Goal: Obtain resource: Download file/media

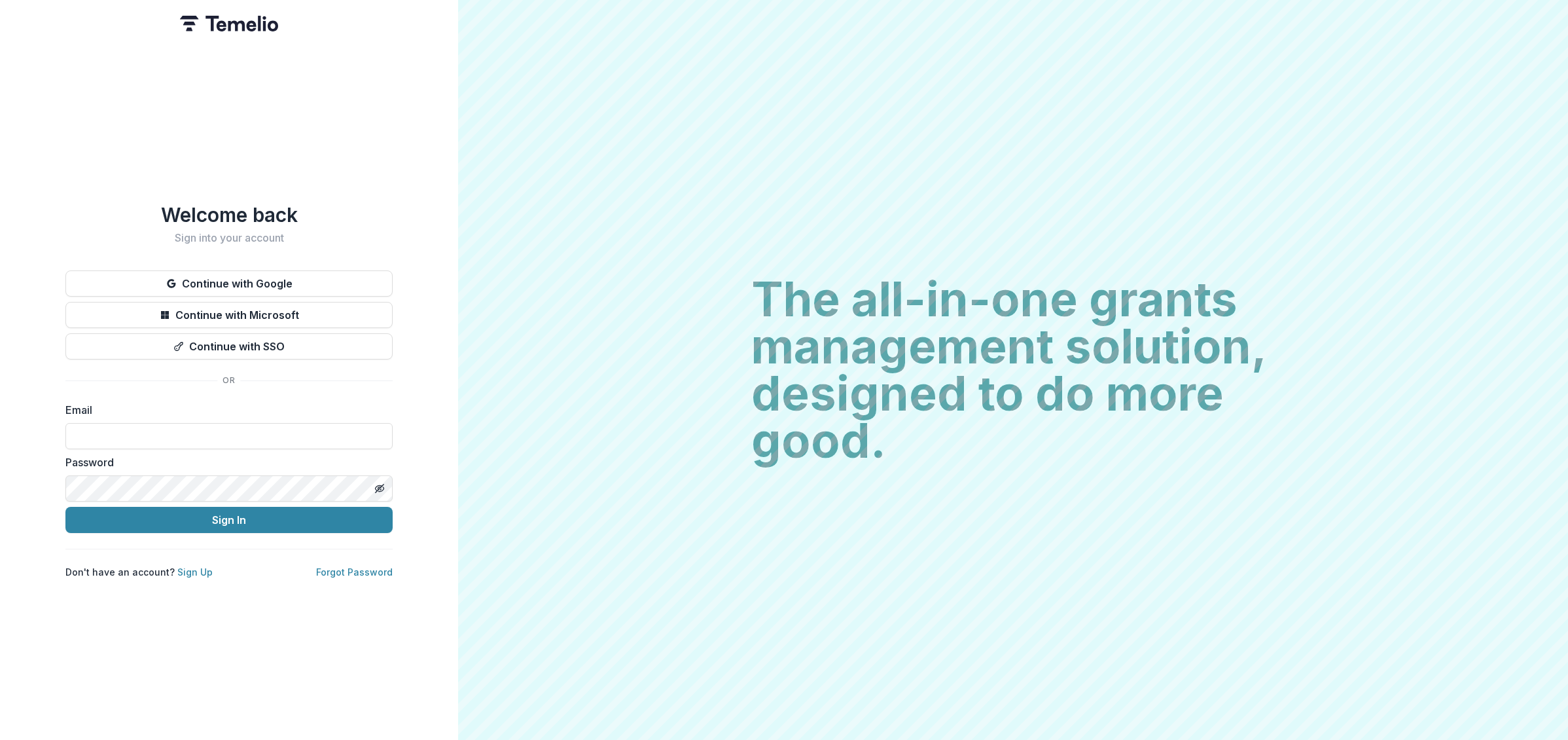
type input "**********"
click at [269, 519] on button "Sign In" at bounding box center [229, 520] width 327 height 26
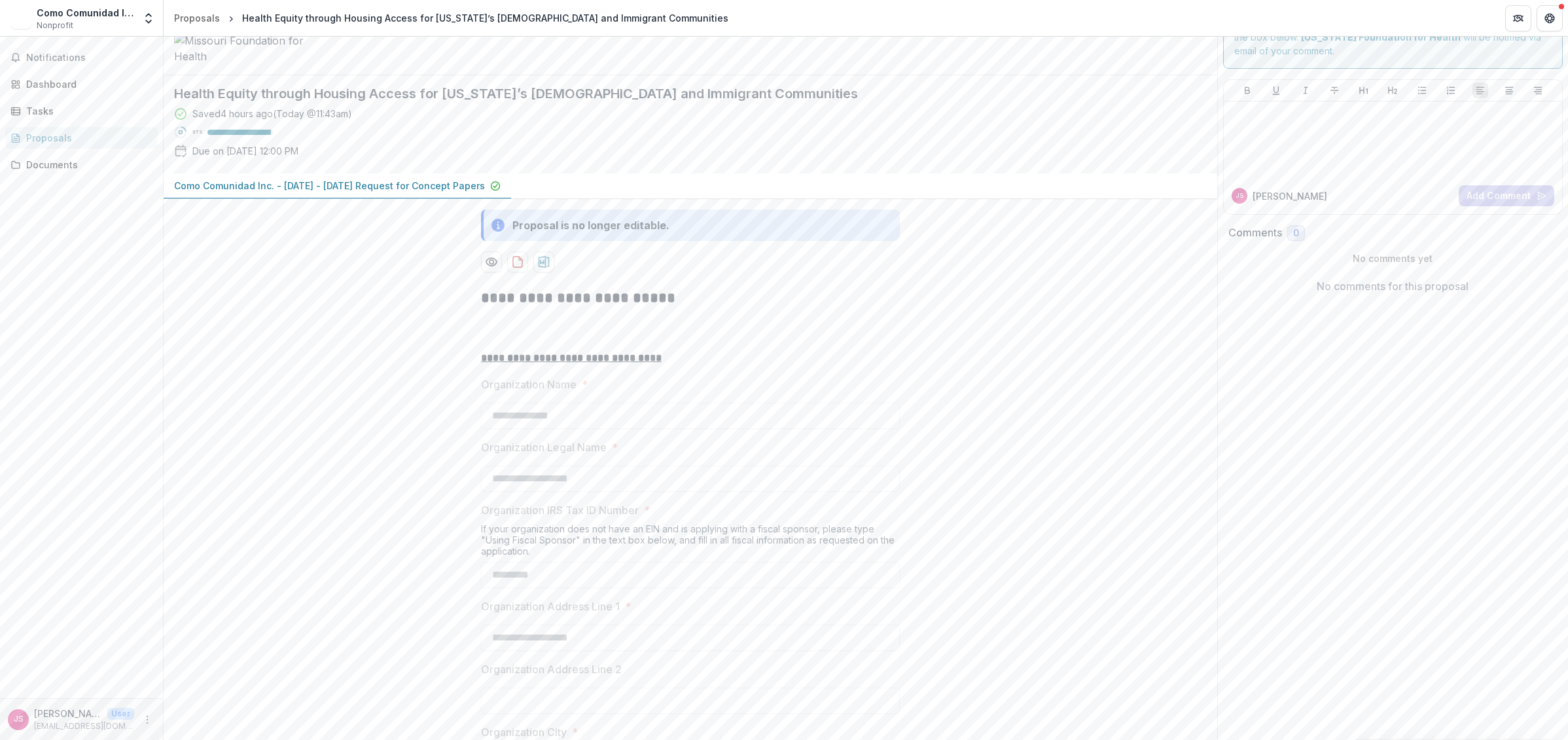
scroll to position [68, 0]
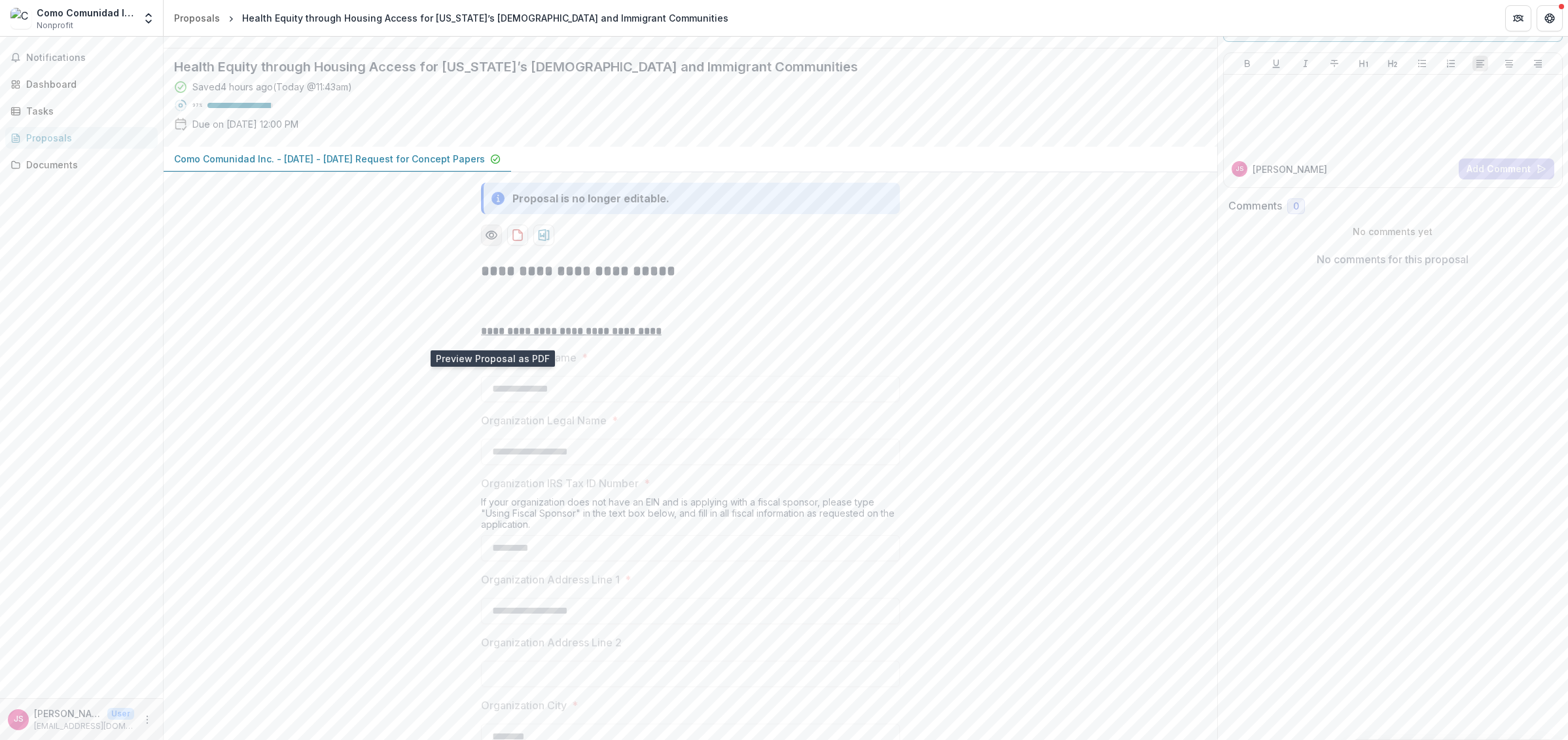
click at [493, 241] on icon "Preview 9a1d98a6-348a-4fbf-b562-8ffa65ad2ac7-0.pdf" at bounding box center [490, 235] width 13 height 13
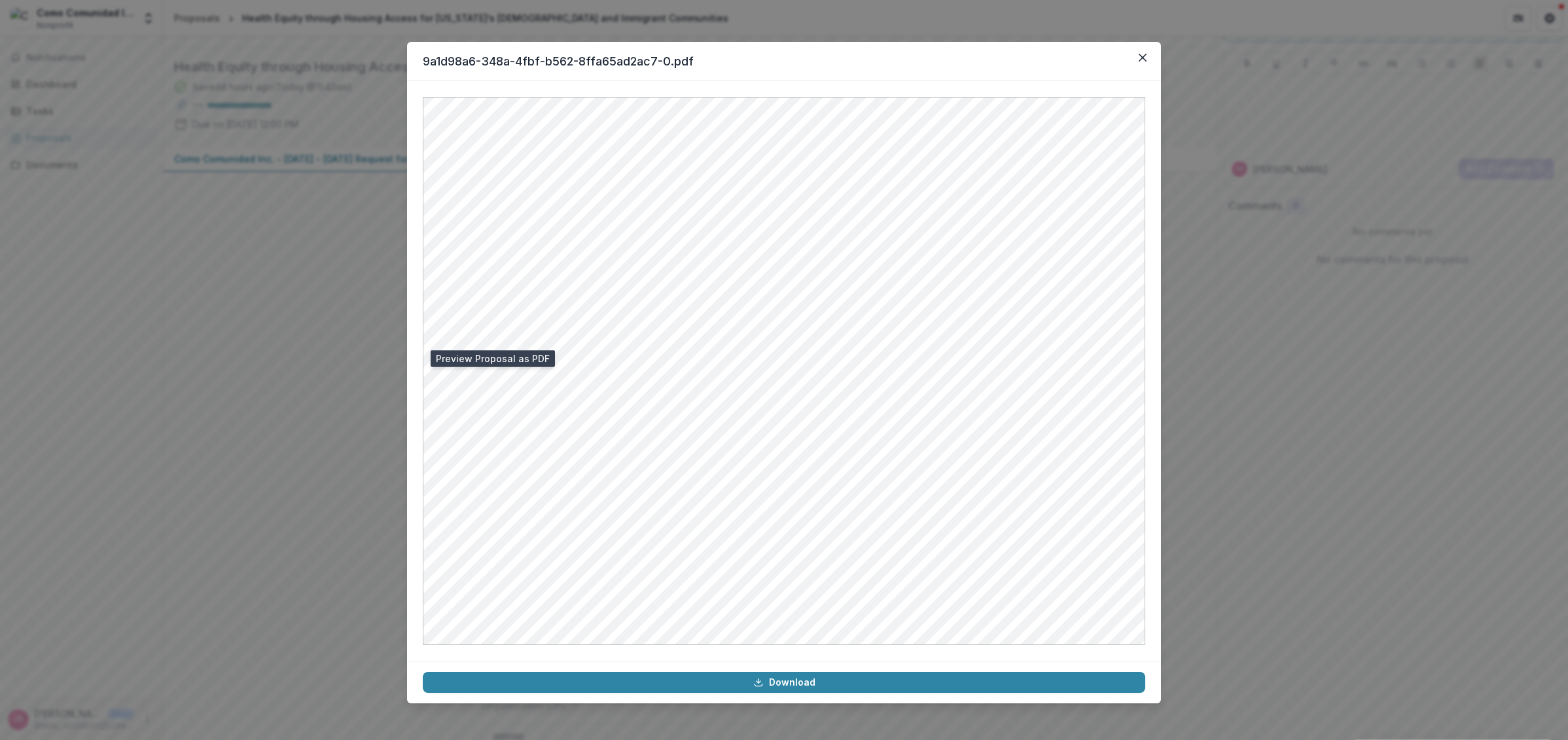
click at [309, 398] on div "9a1d98a6-348a-4fbf-b562-8ffa65ad2ac7-0.pdf Download" at bounding box center [784, 370] width 1568 height 740
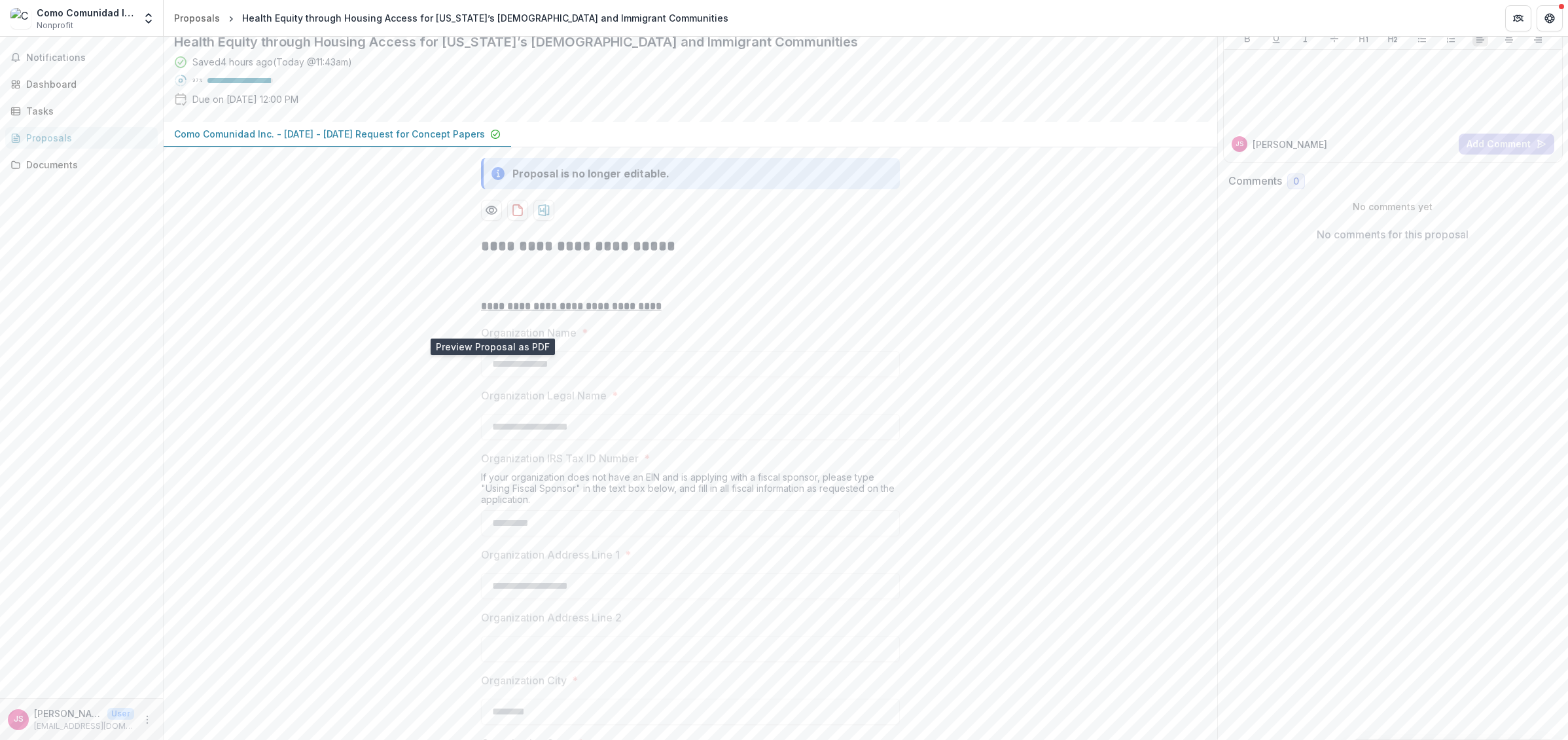
scroll to position [114, 0]
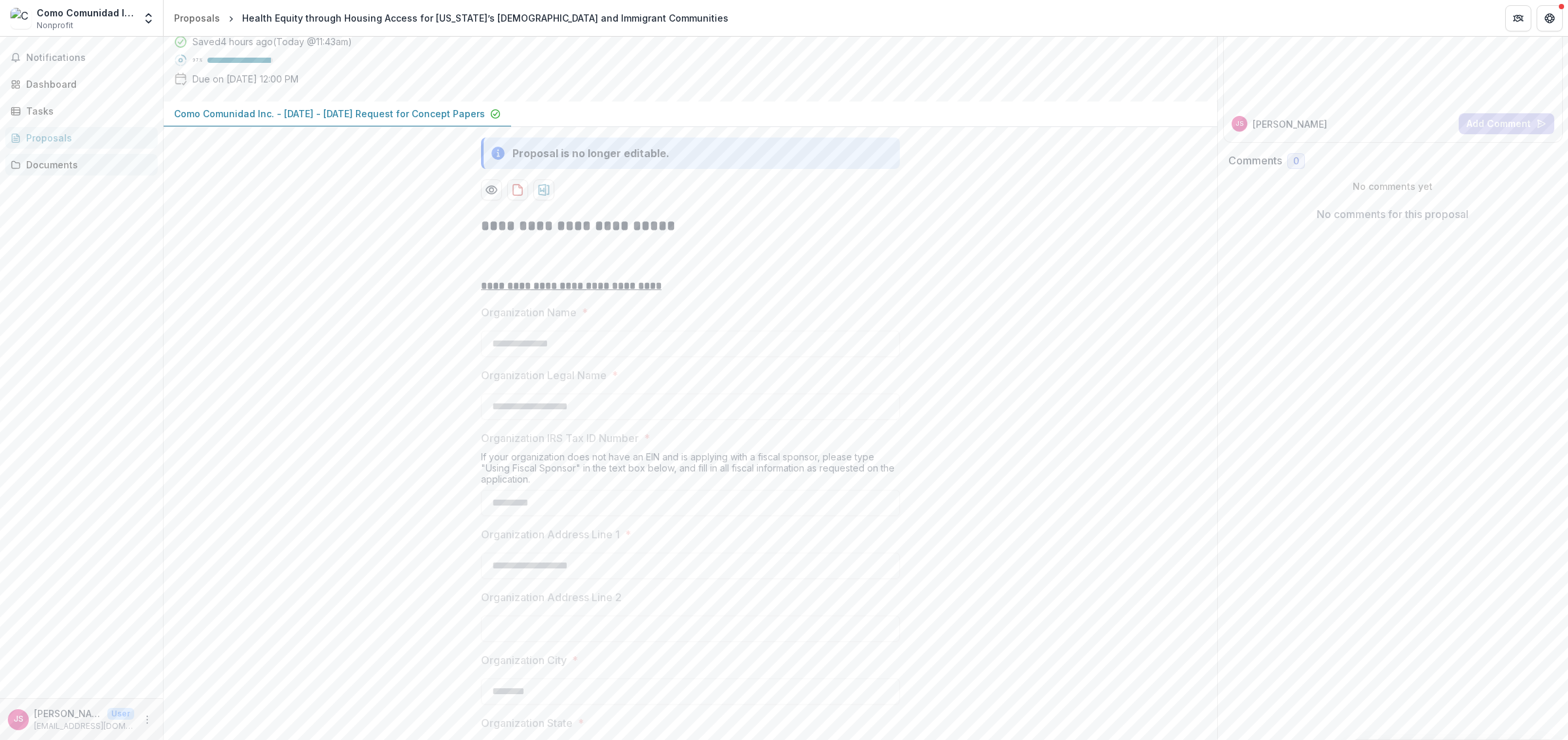
click at [97, 168] on div "Documents" at bounding box center [87, 164] width 121 height 14
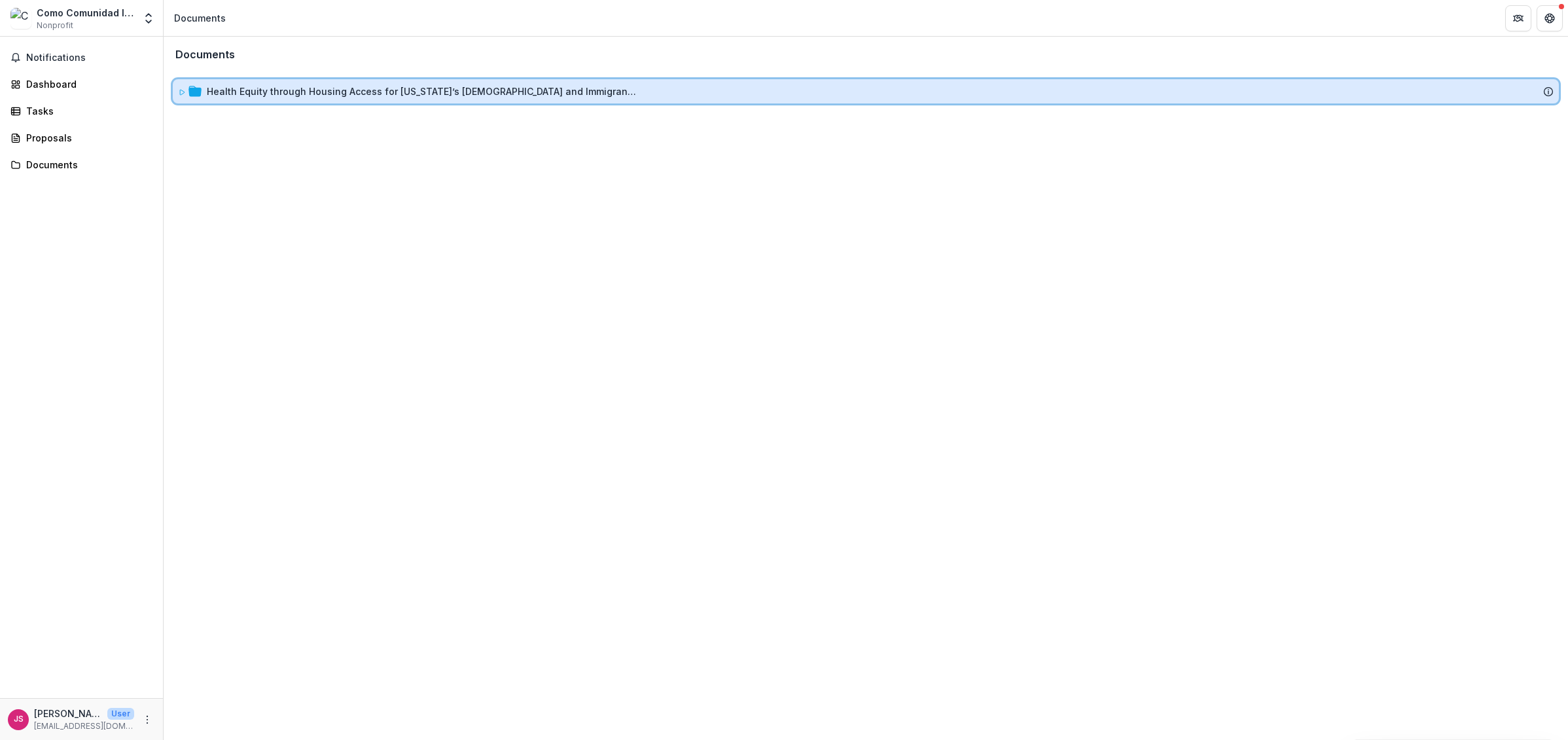
click at [181, 94] on icon at bounding box center [182, 92] width 8 height 8
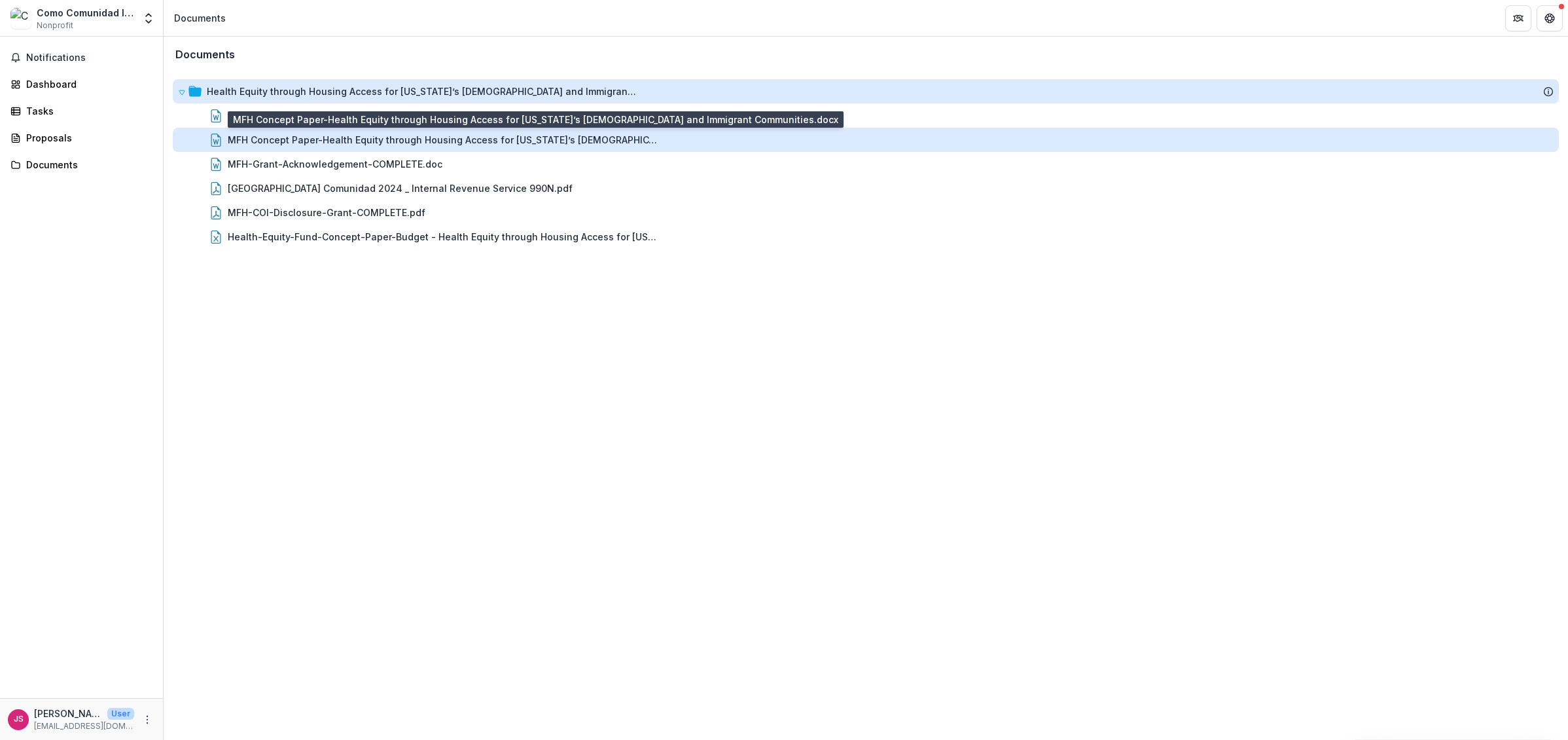
click at [359, 144] on div "MFH Concept Paper-Health Equity through Housing Access for Missouri’s Hispanic …" at bounding box center [444, 140] width 432 height 14
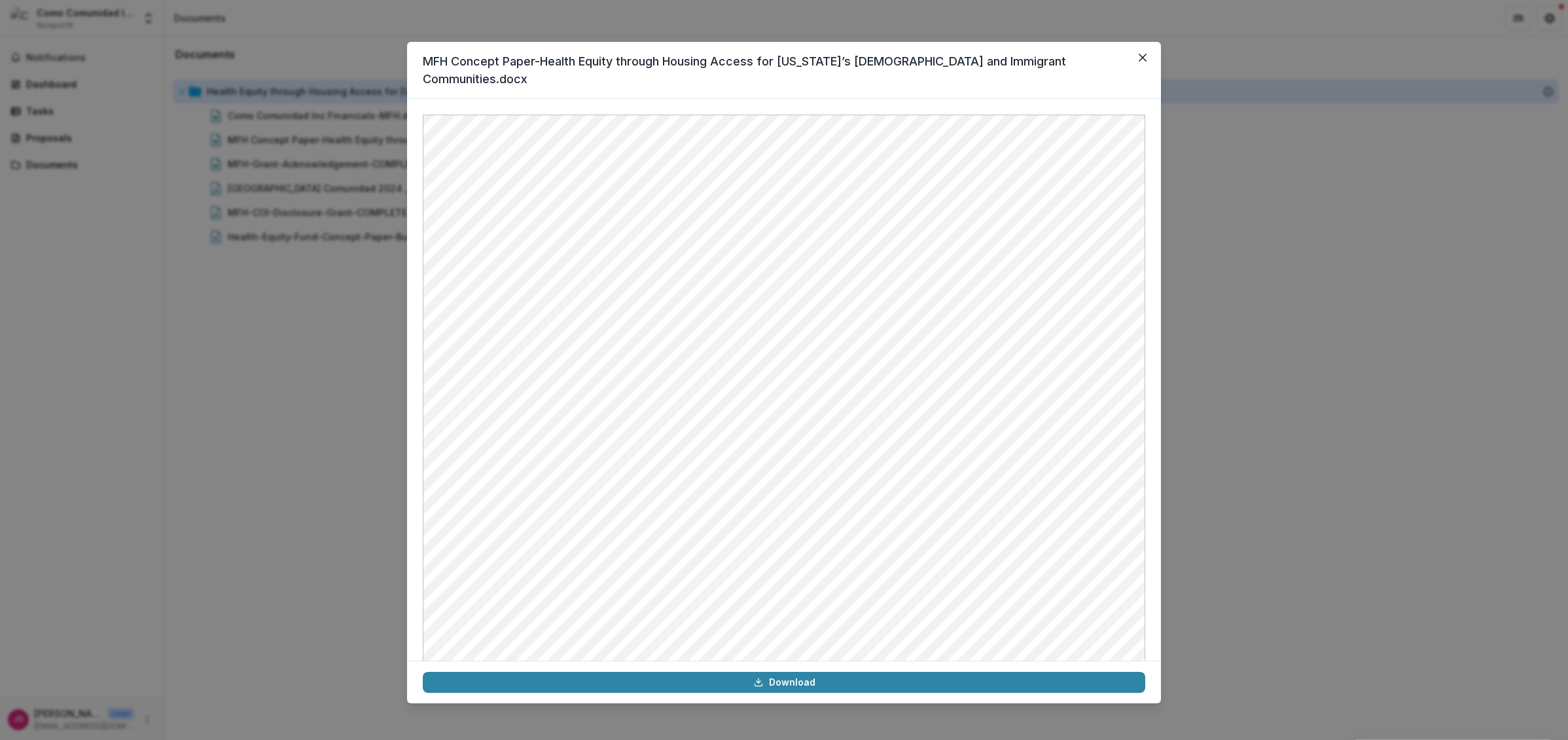
click at [346, 382] on div "MFH Concept Paper-Health Equity through Housing Access for Missouri’s Hispanic …" at bounding box center [784, 370] width 1568 height 740
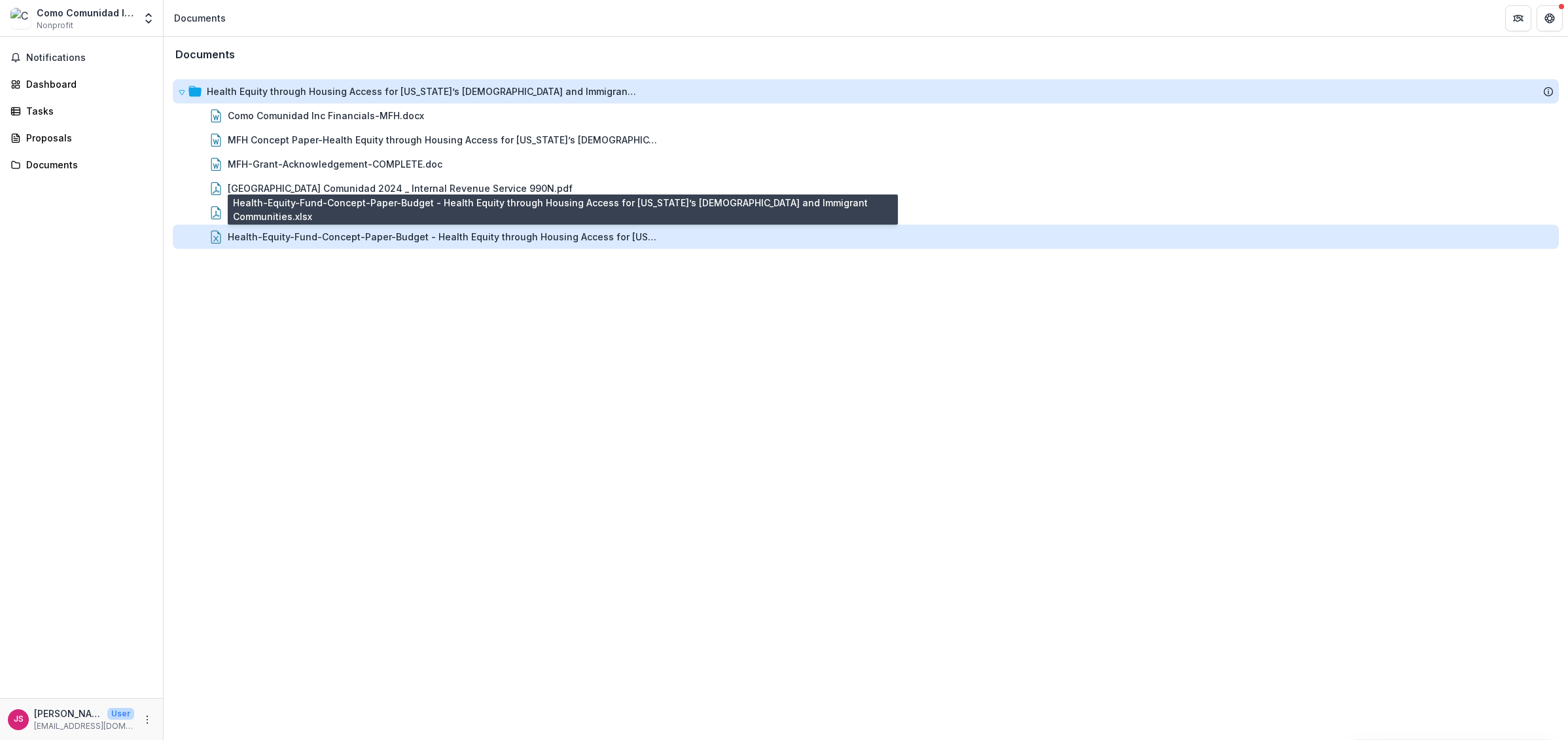
click at [324, 234] on div "Health-Equity-Fund-Concept-Paper-Budget - Health Equity through Housing Access …" at bounding box center [444, 237] width 432 height 14
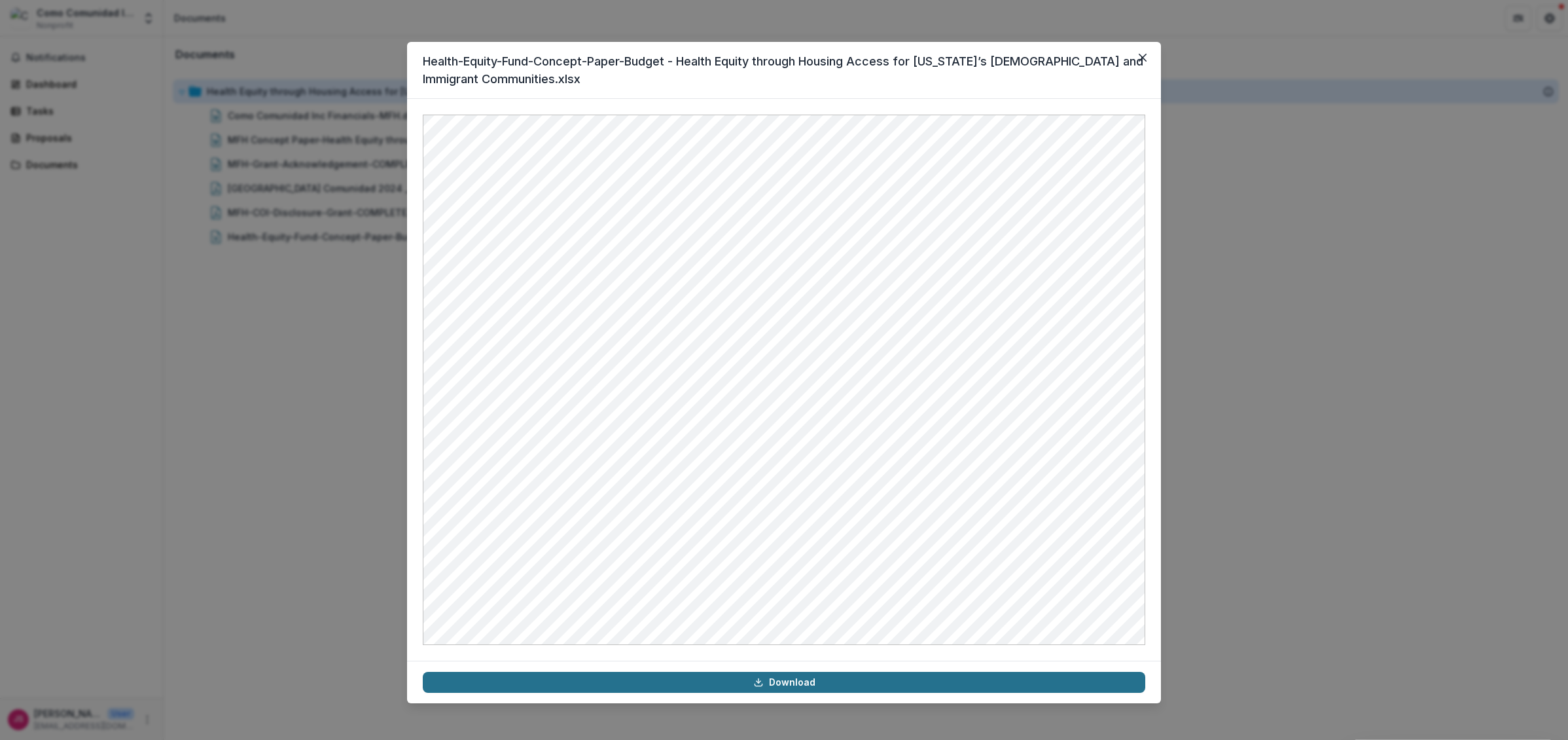
click at [796, 686] on link "Download" at bounding box center [784, 681] width 723 height 21
